Goal: Use online tool/utility: Use online tool/utility

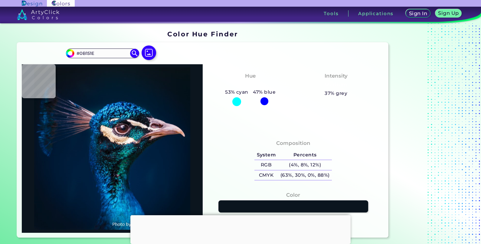
click at [149, 51] on img at bounding box center [149, 52] width 15 height 15
click at [0, 0] on input "file" at bounding box center [0, 0] width 0 height 0
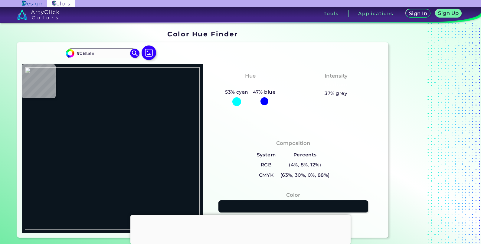
type input "#000000"
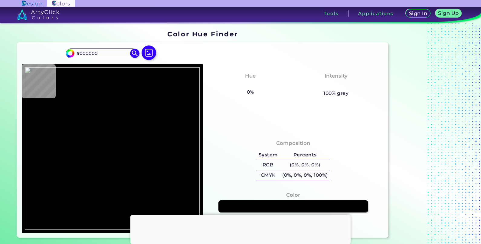
type input "#e9eae0"
type input "#E9EAE0"
type input "#c0cbb4"
type input "#C0CBB4"
type input "#aeb48f"
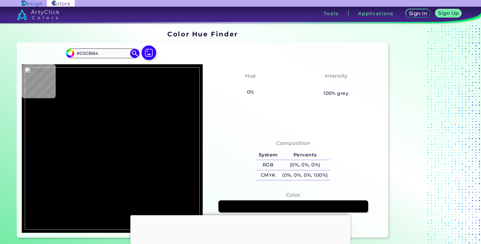
type input "#AEB48F"
type input "#ccd0b9"
type input "#CCD0B9"
type input "#d4d7c4"
type input "#D4D7C4"
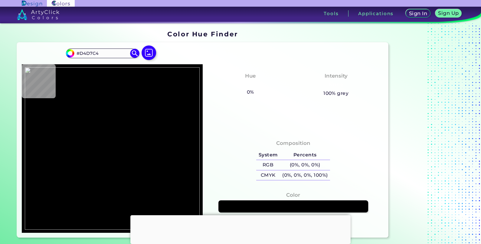
type input "#aeb48f"
type input "#AEB48F"
type input "#e4e6da"
type input "#E4E6DA"
type input "#ffffff"
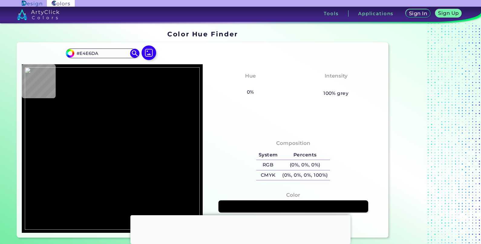
type input "#FFFFFF"
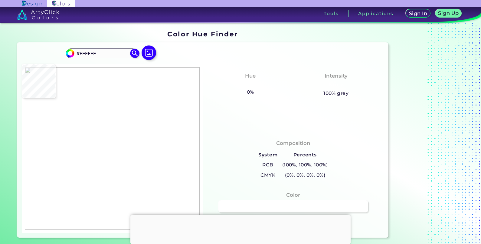
type input "#fbfbf9"
type input "#FBFBF9"
type input "#aeb48f"
type input "#AEB48F"
type input "#d1d5c0"
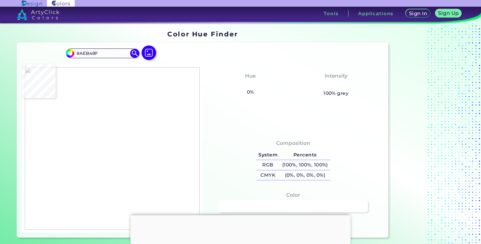
type input "#D1D5C0"
type input "#728944"
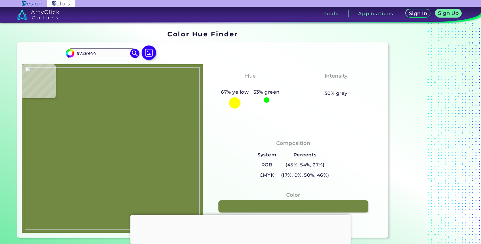
type input "#a4b286"
type input "#A4B286"
type input "#788e4c"
type input "#788E4C"
type input "#728944"
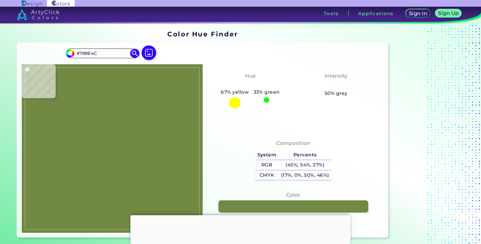
type input "#728944"
click at [153, 82] on img at bounding box center [112, 148] width 175 height 162
drag, startPoint x: 244, startPoint y: 213, endPoint x: 249, endPoint y: 215, distance: 4.9
click at [244, 215] on div at bounding box center [240, 215] width 220 height 0
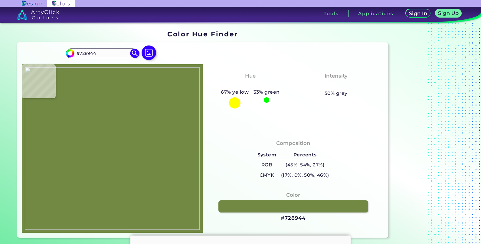
click at [296, 214] on h3 "#728944" at bounding box center [293, 217] width 25 height 7
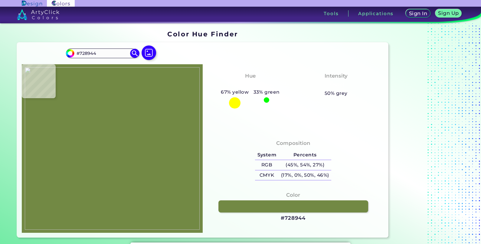
click at [157, 110] on img at bounding box center [112, 148] width 175 height 162
type input "#aeb48f"
type input "#AEB48F"
type input "#dcdddc"
type input "#DCDDDC"
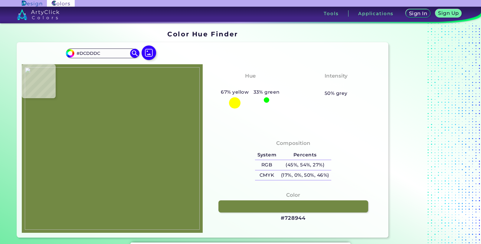
type input "#e0e0df"
type input "#E0E0DF"
type input "#000000"
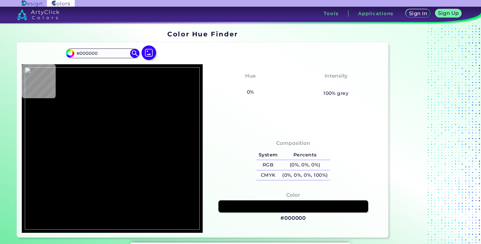
type input "#e0e0df"
type input "#E0E0DF"
type input "#dcdddc"
type input "#DCDDDC"
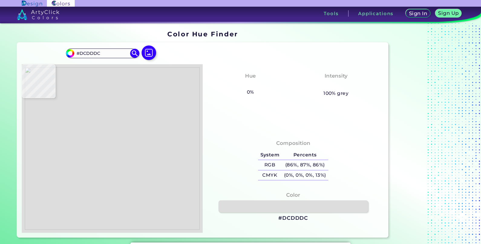
type input "#aeb48f"
type input "#AEB48F"
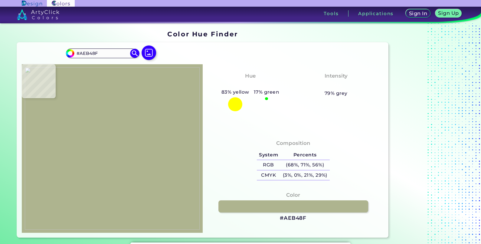
click at [159, 106] on img at bounding box center [112, 148] width 175 height 162
click at [300, 220] on h3 "#AEB48F" at bounding box center [293, 217] width 27 height 7
